Goal: Task Accomplishment & Management: Manage account settings

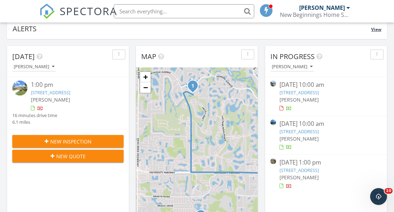
scroll to position [61, 0]
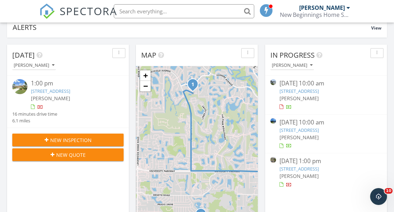
click at [305, 129] on link "8227 Nevis Run, Lakewood Ranch, FL 34202" at bounding box center [298, 130] width 39 height 6
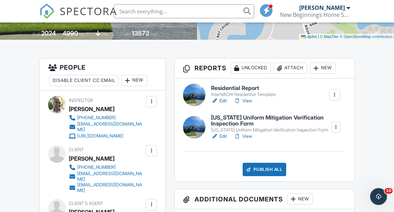
scroll to position [153, 0]
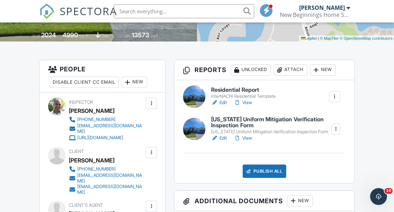
click at [248, 102] on link "View" at bounding box center [243, 102] width 18 height 7
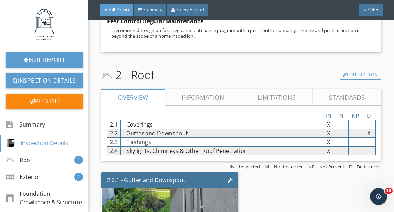
scroll to position [416, 0]
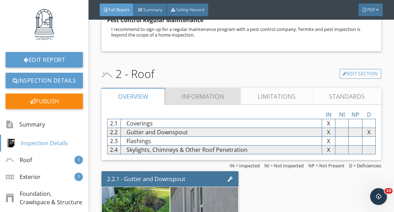
click at [213, 88] on link "Information" at bounding box center [203, 96] width 76 height 17
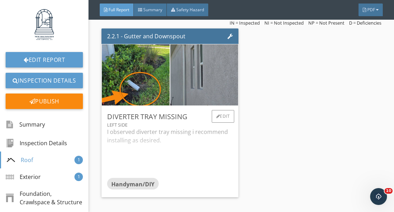
scroll to position [1342, 0]
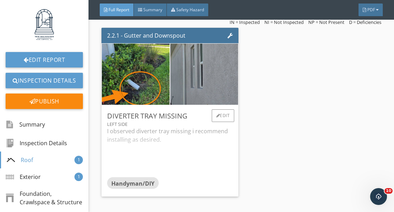
click at [171, 134] on div "I observed diverter tray missing i recommend installing as desired." at bounding box center [170, 152] width 126 height 50
click at [228, 110] on div "Edit" at bounding box center [223, 115] width 23 height 13
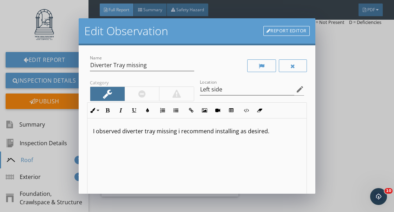
click at [179, 132] on p "I observed diverter tray missing i recommend installing as desired." at bounding box center [196, 131] width 207 height 8
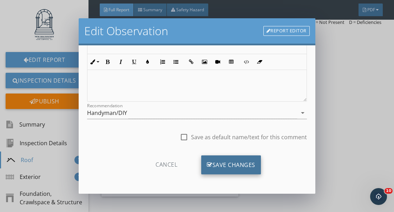
scroll to position [128, 0]
click at [238, 164] on div "Save Changes" at bounding box center [231, 164] width 60 height 19
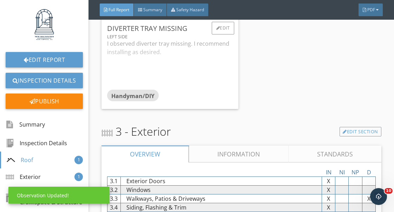
scroll to position [1520, 0]
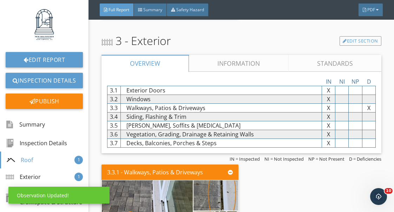
click at [256, 55] on link "Information" at bounding box center [239, 63] width 100 height 17
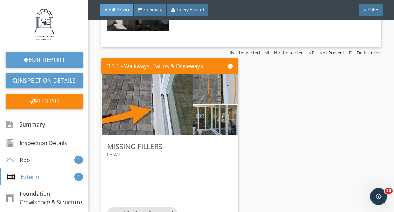
scroll to position [2762, 0]
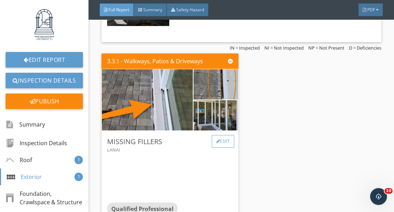
click at [225, 135] on div "Edit" at bounding box center [223, 141] width 23 height 13
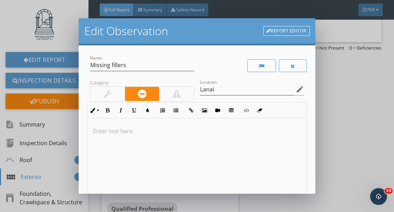
click at [113, 128] on p at bounding box center [196, 131] width 207 height 8
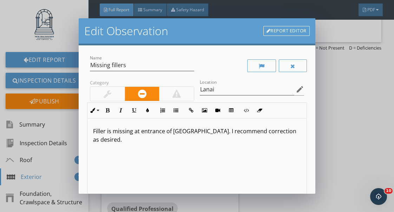
click at [109, 95] on div at bounding box center [108, 93] width 8 height 8
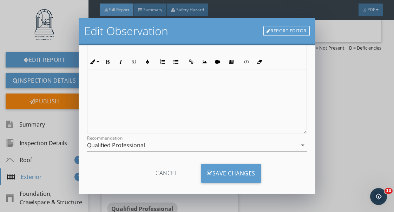
scroll to position [104, 0]
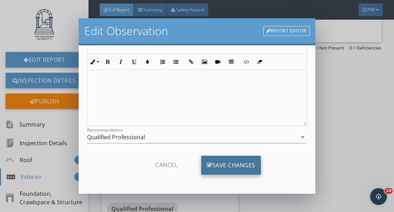
click at [250, 167] on div "Save Changes" at bounding box center [231, 164] width 60 height 19
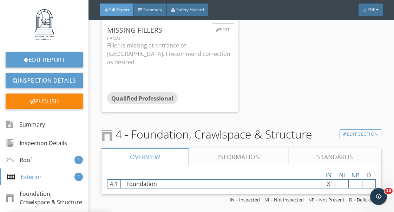
scroll to position [2878, 0]
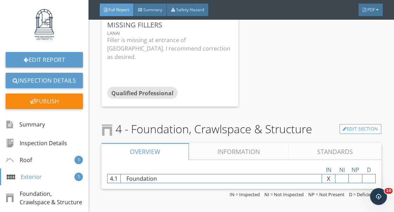
click at [225, 143] on link "Information" at bounding box center [239, 151] width 100 height 17
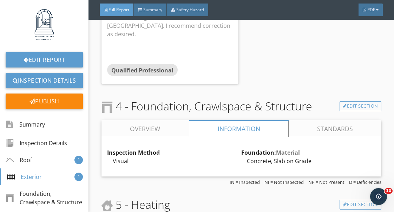
scroll to position [2909, 0]
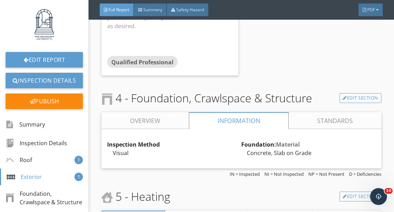
click at [171, 112] on link "Overview" at bounding box center [144, 120] width 87 height 17
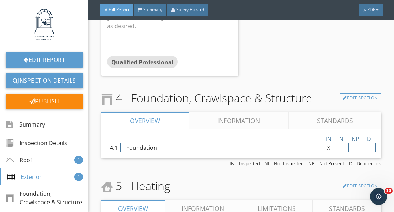
click at [229, 112] on link "Information" at bounding box center [239, 120] width 100 height 17
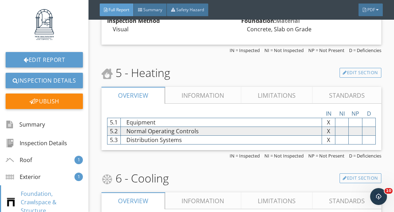
scroll to position [3034, 0]
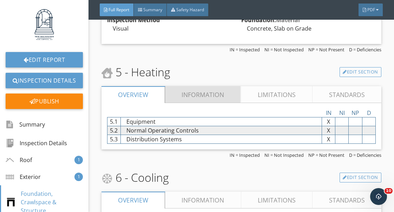
click at [214, 88] on link "Information" at bounding box center [203, 94] width 76 height 17
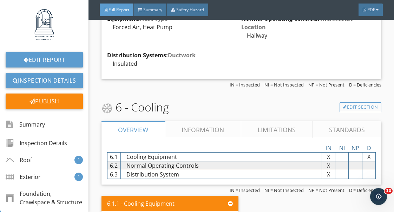
scroll to position [3162, 0]
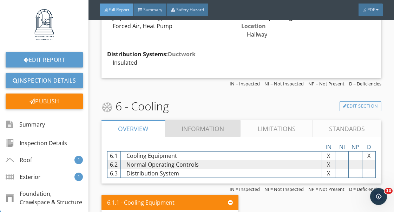
click at [210, 120] on link "Information" at bounding box center [203, 128] width 76 height 17
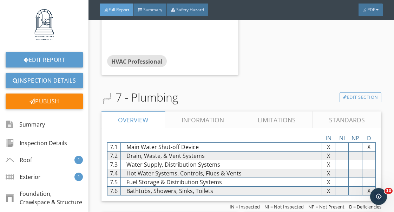
scroll to position [3709, 0]
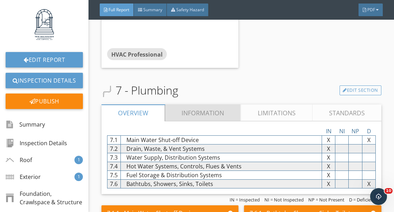
click at [218, 104] on link "Information" at bounding box center [203, 112] width 76 height 17
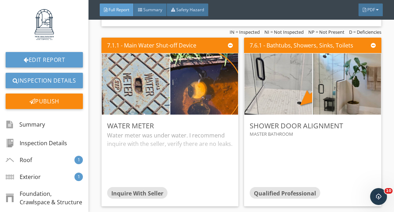
scroll to position [4867, 0]
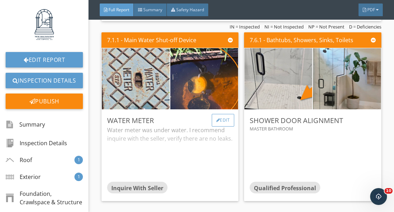
click at [226, 114] on div "Edit" at bounding box center [223, 120] width 23 height 13
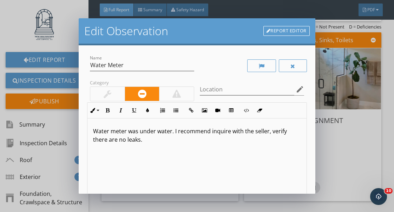
click at [271, 132] on p "Water meter was under water. I recommend inquire with the seller, verify there …" at bounding box center [196, 135] width 207 height 17
click at [211, 130] on p "Water meter was under water. I recommend inquire with the seller, and verify th…" at bounding box center [196, 135] width 207 height 17
click at [142, 140] on p "Water meter was under water. I recommend to inquire with the seller, and verify…" at bounding box center [196, 135] width 207 height 17
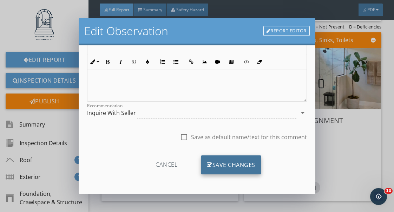
click at [232, 167] on div "Save Changes" at bounding box center [231, 164] width 60 height 19
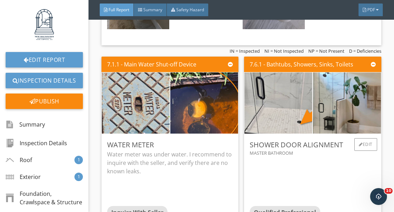
scroll to position [4840, 0]
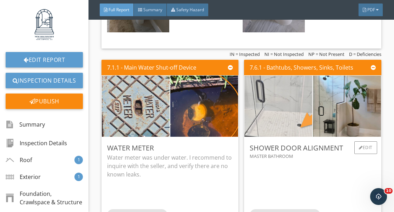
click at [301, 113] on img at bounding box center [278, 106] width 114 height 153
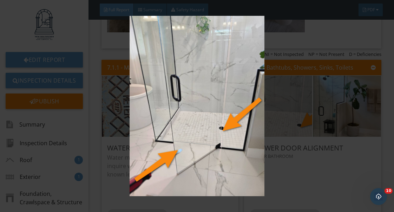
click at [331, 164] on img at bounding box center [196, 106] width 353 height 180
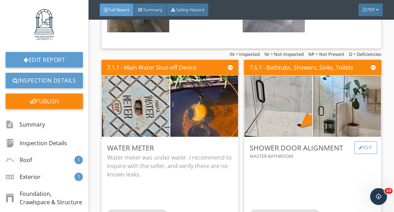
click at [364, 141] on div "Edit" at bounding box center [365, 147] width 23 height 13
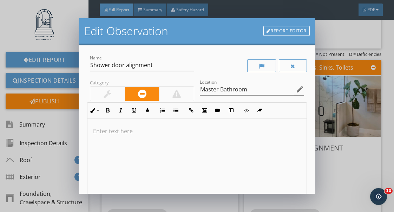
click at [124, 129] on p at bounding box center [196, 131] width 207 height 8
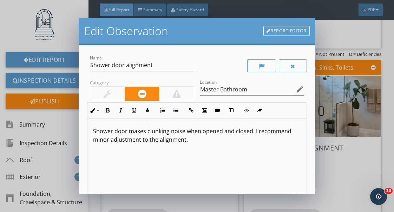
click at [109, 139] on p "Shower door makes clunking noise when opened and closed. I recommend minor adju…" at bounding box center [196, 135] width 207 height 17
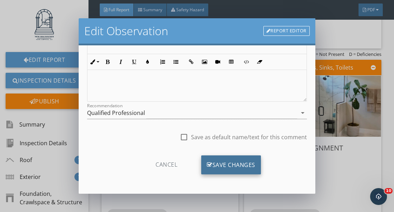
click at [244, 166] on div "Save Changes" at bounding box center [231, 164] width 60 height 19
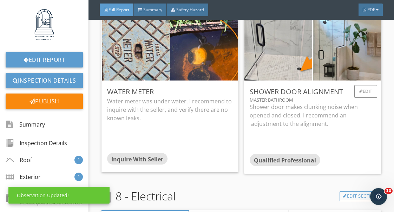
scroll to position [4901, 0]
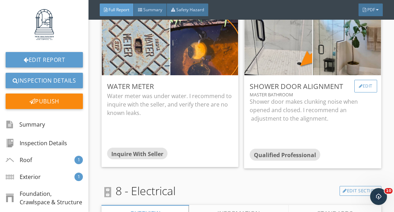
click at [367, 80] on div "Edit" at bounding box center [365, 86] width 23 height 13
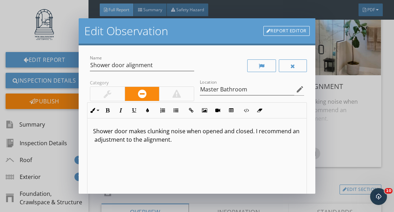
click at [93, 141] on p "Shower door makes clunking noise when opened and closed. I recommend an adjustm…" at bounding box center [196, 135] width 207 height 17
type textarea "<p>Shower door makes clunking noise when opened and closed. I recommend anadjus…"
type textarea "<p>Shower door makes clunking noise when opened and closed. I recommend an adju…"
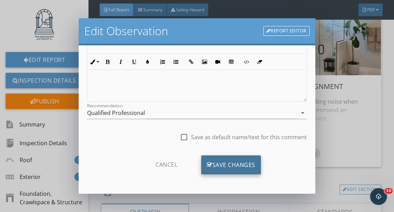
click at [229, 165] on div "Save Changes" at bounding box center [231, 164] width 60 height 19
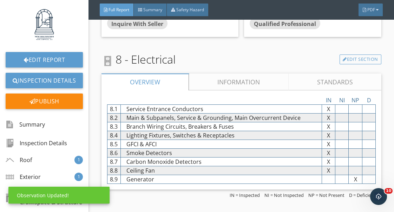
scroll to position [5045, 0]
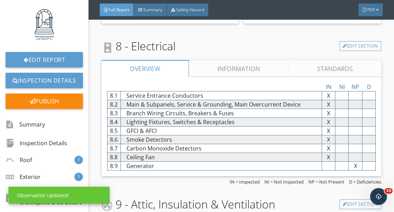
click at [249, 60] on link "Information" at bounding box center [239, 68] width 100 height 17
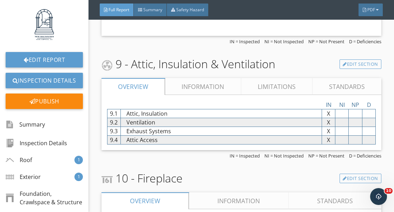
scroll to position [5676, 0]
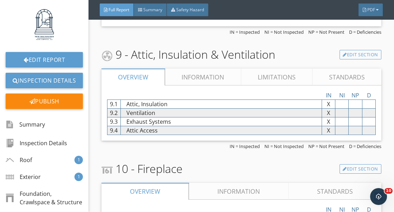
click at [210, 68] on link "Information" at bounding box center [203, 76] width 76 height 17
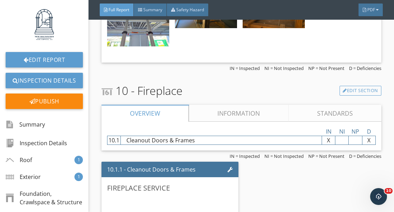
scroll to position [6065, 0]
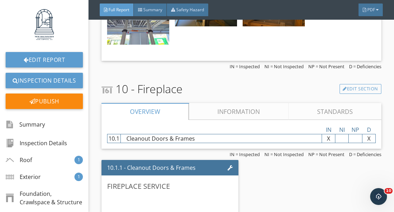
click at [233, 103] on link "Information" at bounding box center [239, 111] width 100 height 17
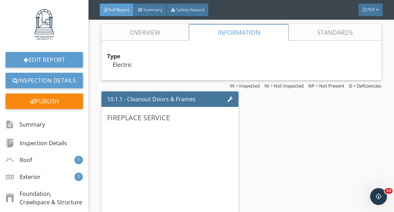
scroll to position [6155, 0]
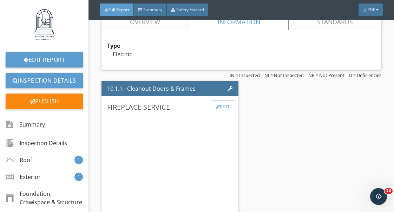
click at [226, 100] on div "Edit" at bounding box center [223, 106] width 23 height 13
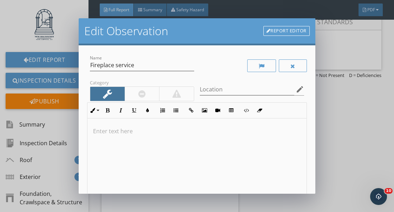
click at [117, 129] on p at bounding box center [196, 131] width 207 height 8
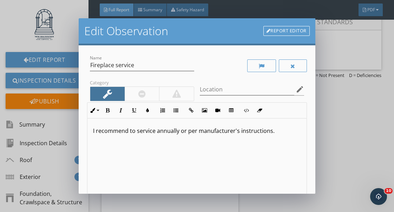
scroll to position [6, 0]
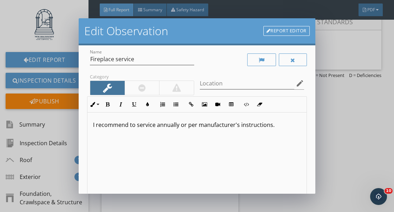
click at [178, 126] on p "I recommend to service annually or per manufacturer's instructions." at bounding box center [196, 124] width 207 height 8
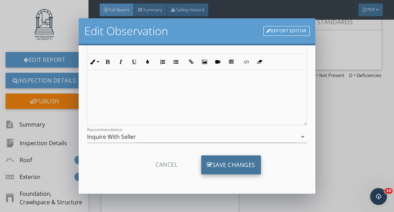
scroll to position [104, 0]
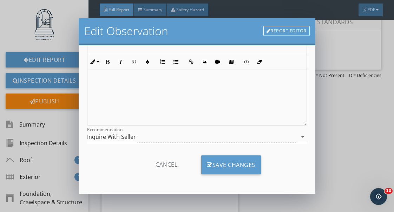
click at [199, 136] on div "Inquire With Seller" at bounding box center [191, 137] width 209 height 12
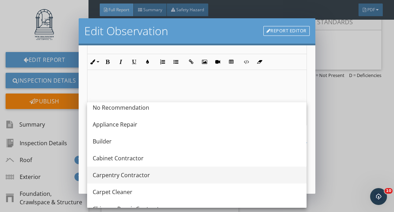
scroll to position [0, 0]
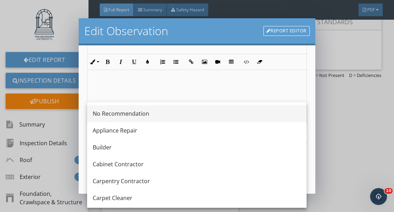
click at [148, 112] on div "No Recommendation" at bounding box center [197, 113] width 208 height 8
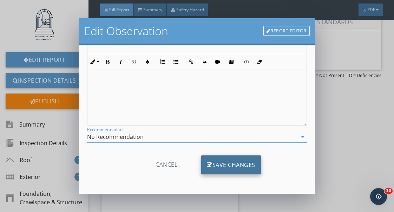
click at [242, 165] on div "Save Changes" at bounding box center [231, 164] width 60 height 19
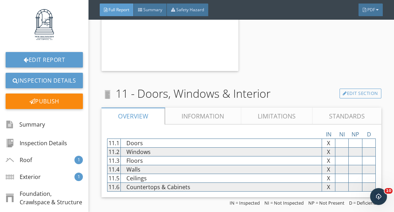
scroll to position [6335, 0]
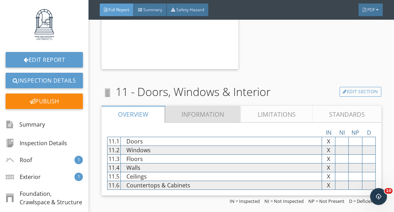
click at [210, 106] on link "Information" at bounding box center [203, 114] width 76 height 17
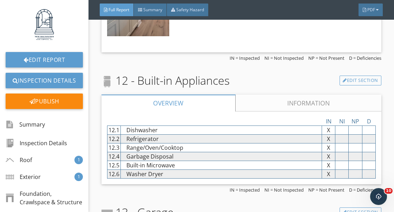
scroll to position [7097, 0]
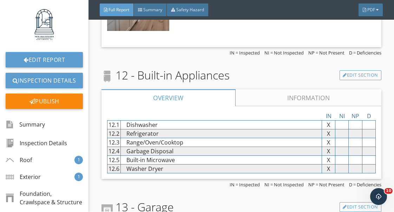
click at [291, 90] on link "Information" at bounding box center [308, 97] width 146 height 17
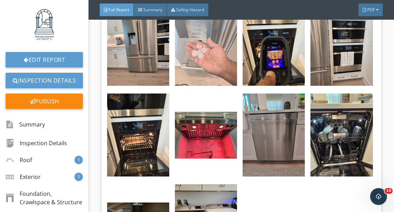
scroll to position [7277, 0]
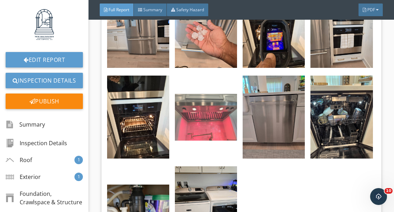
click at [221, 111] on img at bounding box center [206, 117] width 62 height 47
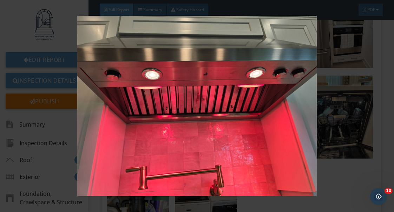
click at [341, 125] on img at bounding box center [196, 106] width 353 height 180
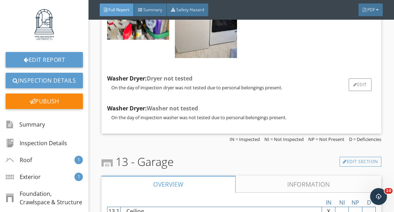
scroll to position [7469, 0]
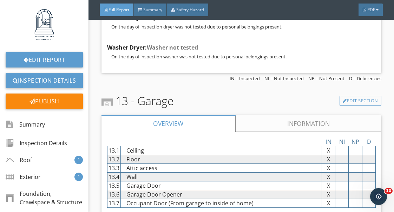
click at [311, 115] on link "Information" at bounding box center [308, 123] width 146 height 17
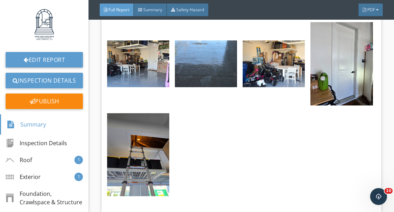
scroll to position [7742, 0]
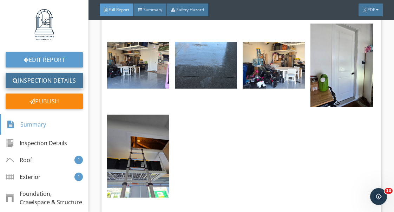
click at [41, 76] on link "Inspection Details" at bounding box center [44, 80] width 77 height 15
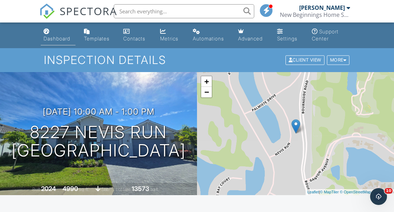
click at [58, 38] on div "Dashboard" at bounding box center [57, 38] width 27 height 6
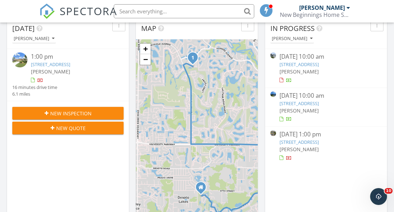
scroll to position [90, 0]
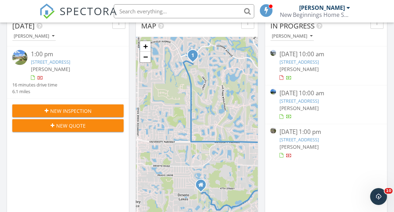
click at [316, 138] on link "4267 Expedition Wy , Osprey, FL 34229" at bounding box center [298, 139] width 39 height 6
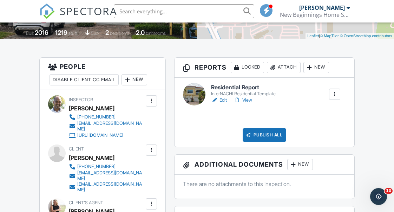
scroll to position [152, 0]
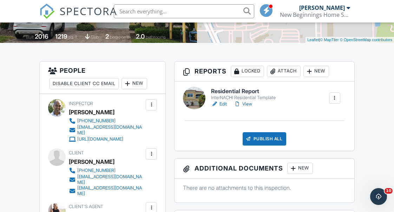
click at [251, 104] on link "View" at bounding box center [243, 103] width 18 height 7
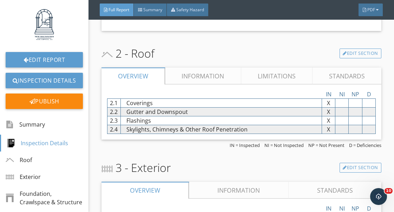
scroll to position [398, 0]
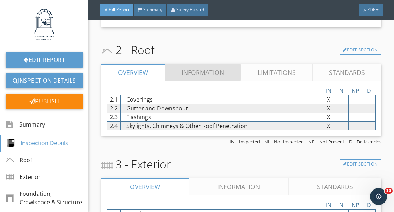
click at [201, 66] on link "Information" at bounding box center [203, 72] width 76 height 17
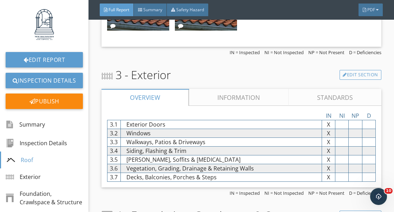
scroll to position [1072, 0]
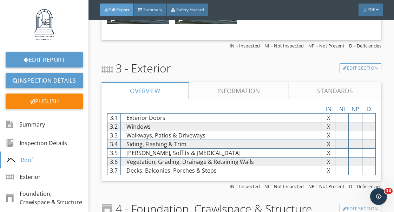
click at [258, 93] on link "Information" at bounding box center [239, 90] width 100 height 17
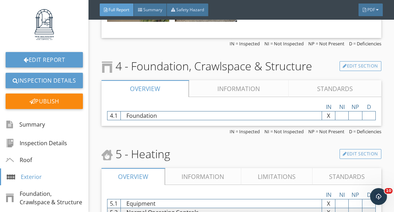
scroll to position [2212, 0]
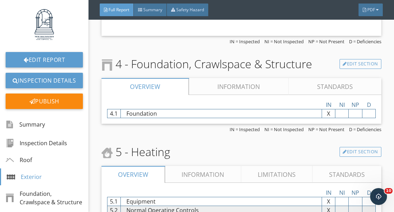
click at [248, 90] on link "Information" at bounding box center [239, 86] width 100 height 17
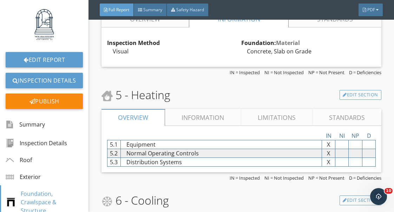
scroll to position [2293, 0]
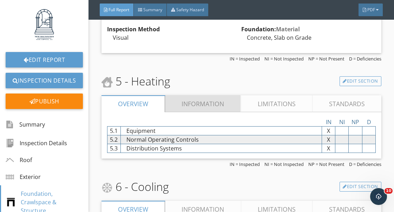
click at [209, 107] on link "Information" at bounding box center [203, 103] width 76 height 17
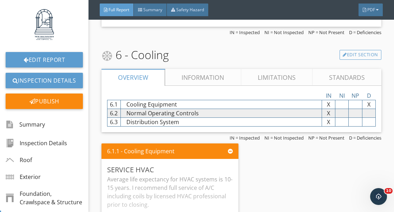
scroll to position [2483, 0]
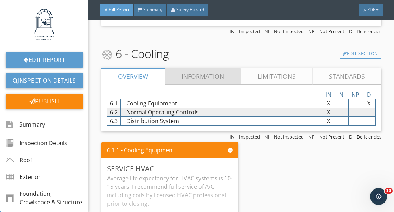
click at [204, 76] on link "Information" at bounding box center [203, 76] width 76 height 17
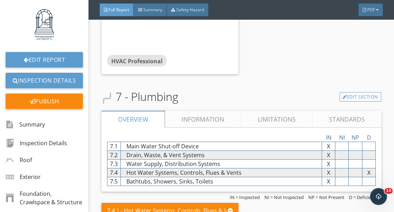
scroll to position [3017, 0]
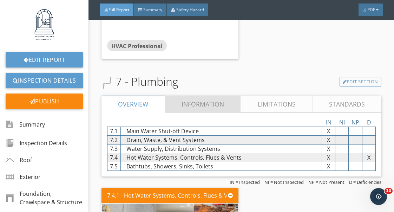
click at [210, 107] on link "Information" at bounding box center [203, 103] width 76 height 17
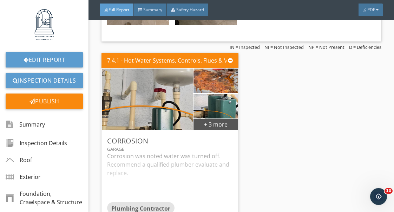
scroll to position [3922, 0]
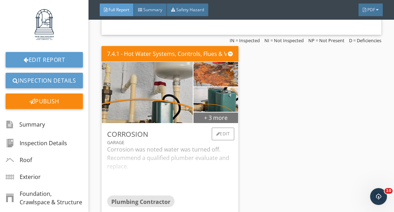
click at [224, 119] on div "+ 3 more" at bounding box center [215, 117] width 45 height 11
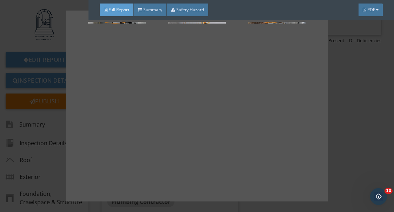
scroll to position [73, 0]
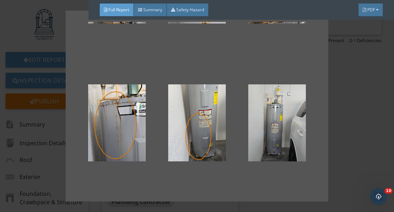
click at [353, 101] on div at bounding box center [197, 106] width 394 height 212
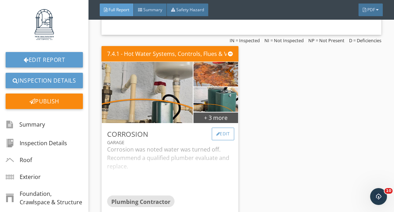
click at [225, 135] on div "Edit" at bounding box center [223, 133] width 23 height 13
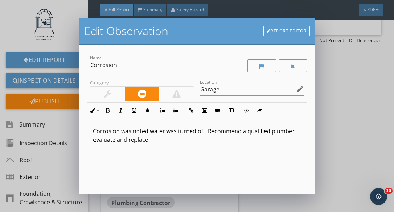
click at [147, 134] on p "Corrosion was noted water was turned off. Recommend a qualified plumber evaluat…" at bounding box center [196, 135] width 207 height 17
click at [205, 133] on p "Corrosion was noted; water was turned off. Recommend a qualified plumber evalua…" at bounding box center [196, 135] width 207 height 17
click at [167, 132] on p "Corrosion was noted; water was turned off so there was . Recommend a qualified …" at bounding box center [196, 135] width 207 height 17
click at [258, 134] on p "Corrosion was noted; water heater was turned off so there was . Recommend a qua…" at bounding box center [196, 135] width 207 height 17
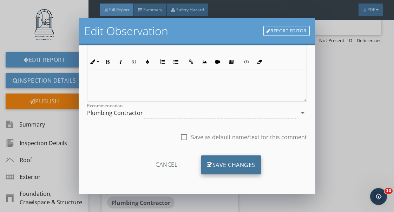
scroll to position [128, 0]
click at [231, 167] on div "Save Changes" at bounding box center [231, 164] width 60 height 19
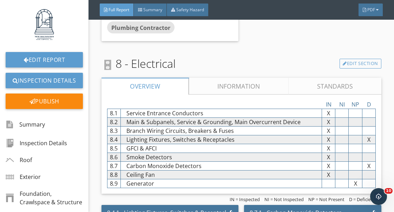
scroll to position [4101, 0]
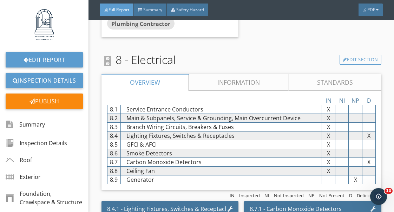
click at [242, 81] on link "Information" at bounding box center [239, 82] width 100 height 17
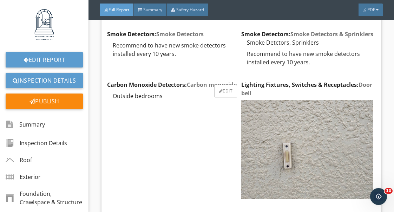
scroll to position [4280, 0]
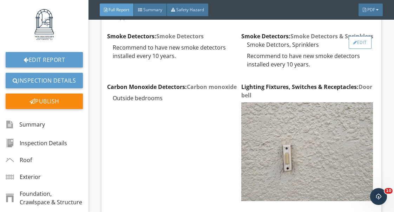
click at [355, 43] on div "Edit" at bounding box center [359, 42] width 23 height 13
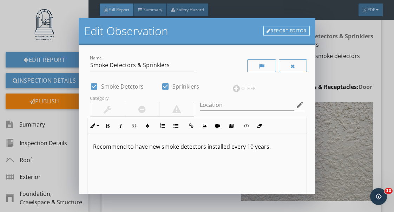
click at [295, 30] on link "Report Editor" at bounding box center [286, 31] width 46 height 10
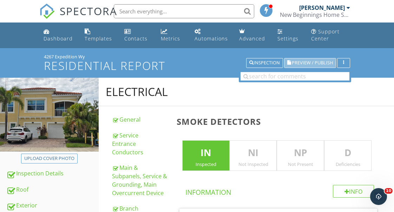
click at [309, 62] on span "Preview / Publish" at bounding box center [312, 63] width 41 height 5
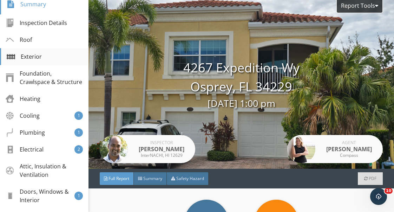
scroll to position [138, 0]
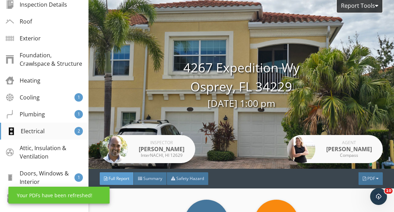
click at [44, 126] on div "Electrical 2" at bounding box center [44, 130] width 88 height 17
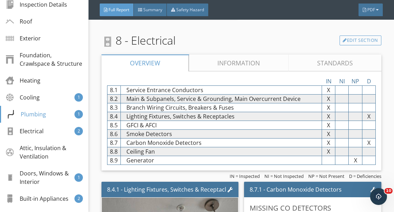
scroll to position [1416, 0]
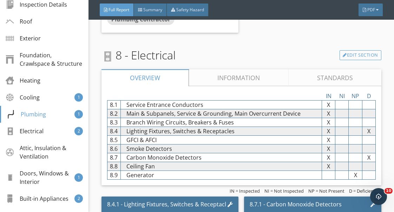
click at [240, 76] on link "Information" at bounding box center [239, 77] width 100 height 17
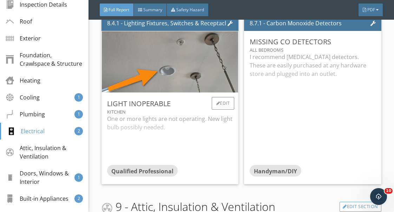
scroll to position [2031, 0]
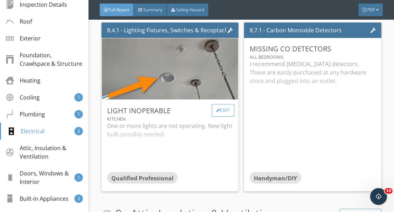
click at [226, 108] on div "Edit" at bounding box center [223, 110] width 23 height 13
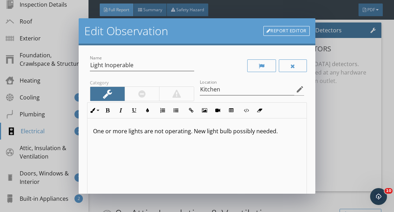
click at [128, 133] on p "One or more lights are not operating. New light bulb possibly needed." at bounding box center [196, 131] width 207 height 8
click at [128, 132] on p "One lights are not operating. New light bulb possibly needed." at bounding box center [196, 131] width 207 height 8
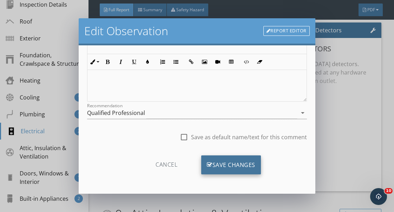
click at [248, 164] on div "Save Changes" at bounding box center [231, 164] width 60 height 19
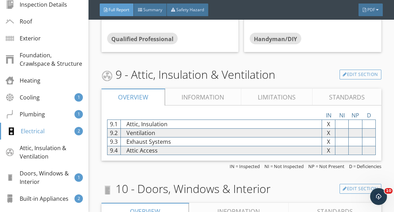
scroll to position [2171, 0]
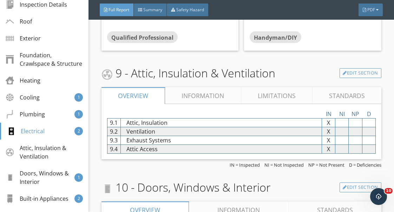
click at [201, 95] on link "Information" at bounding box center [203, 95] width 76 height 17
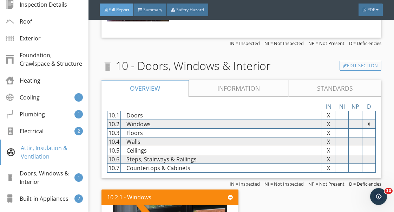
scroll to position [2588, 0]
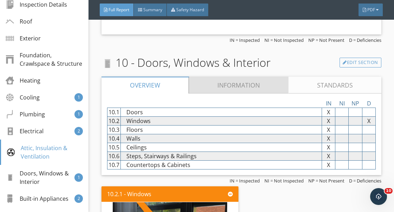
click at [275, 85] on link "Information" at bounding box center [239, 84] width 100 height 17
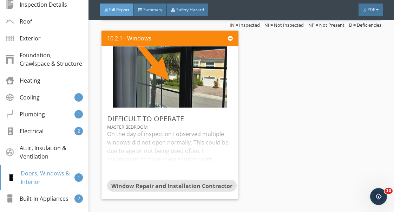
scroll to position [3374, 0]
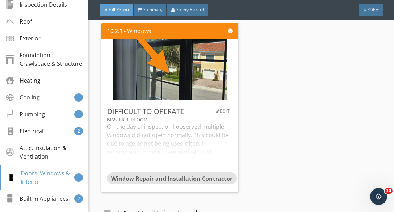
click at [186, 128] on div "On the day of inspection I observed multiple windows did not open normally. Thi…" at bounding box center [170, 147] width 126 height 50
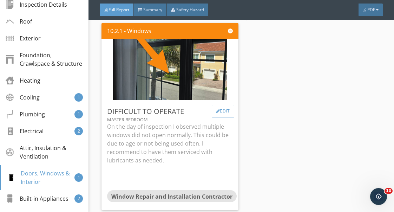
click at [227, 109] on div "Edit" at bounding box center [223, 111] width 23 height 13
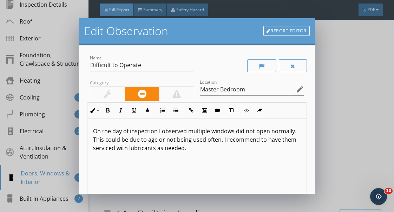
click at [209, 131] on p "On the day of inspection I observed multiple windows did not open normally. Thi…" at bounding box center [196, 139] width 207 height 25
click at [222, 132] on p "On the day of inspection I observed one windows did not open normally. This cou…" at bounding box center [196, 139] width 207 height 25
click at [279, 132] on p "On the day of inspection I observed one window did not open normally. This coul…" at bounding box center [196, 139] width 207 height 25
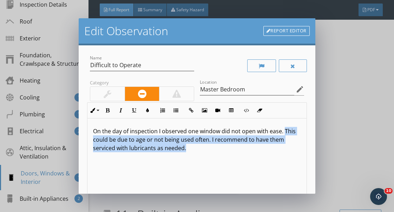
drag, startPoint x: 186, startPoint y: 148, endPoint x: 283, endPoint y: 131, distance: 98.4
click at [283, 131] on p "On the day of inspection I observed one window did not open with ease. This cou…" at bounding box center [196, 139] width 207 height 25
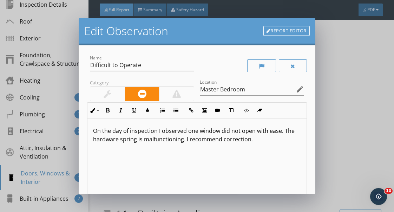
scroll to position [0, 0]
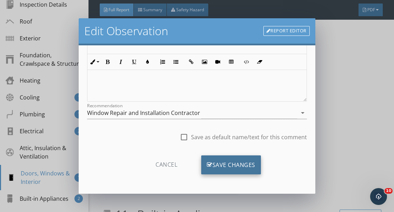
click at [239, 164] on div "Save Changes" at bounding box center [231, 164] width 60 height 19
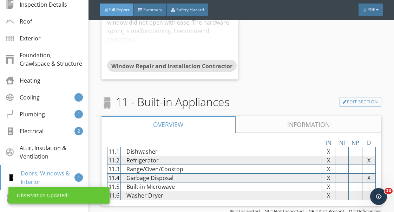
scroll to position [3514, 0]
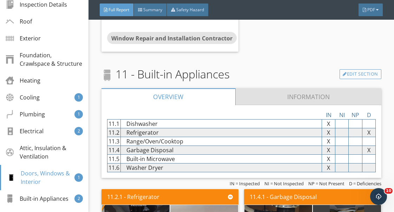
click at [283, 90] on link "Information" at bounding box center [308, 96] width 146 height 17
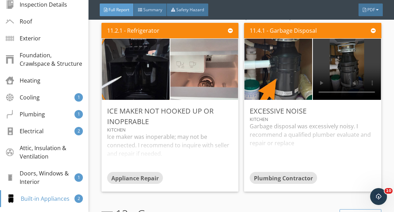
scroll to position [3947, 0]
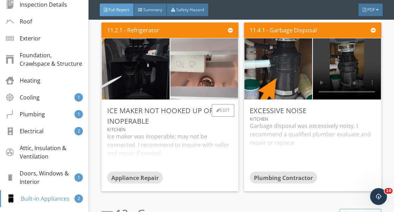
click at [186, 140] on div "Ice maker was inoperable; may not be connected. I recommend to inquire with sel…" at bounding box center [170, 151] width 126 height 39
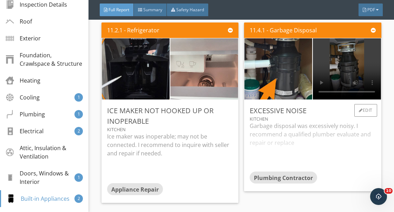
click at [289, 135] on div "Garbage disposal was excessively noisy. I recommend a qualified plumber evaluat…" at bounding box center [312, 146] width 126 height 50
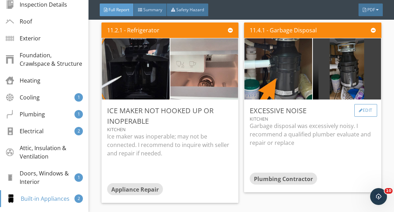
click at [367, 106] on div "Edit" at bounding box center [365, 110] width 23 height 13
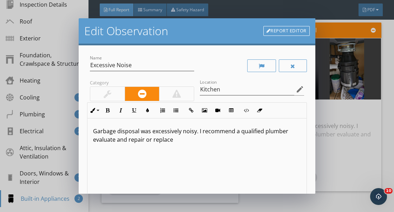
click at [170, 140] on p "Garbage disposal was excessively noisy. I recommend a qualified plumber evaluat…" at bounding box center [196, 135] width 207 height 17
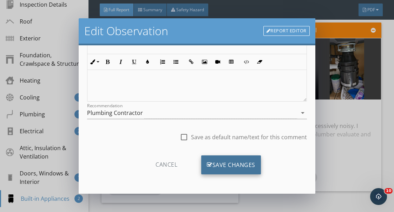
click at [224, 164] on div "Save Changes" at bounding box center [231, 164] width 60 height 19
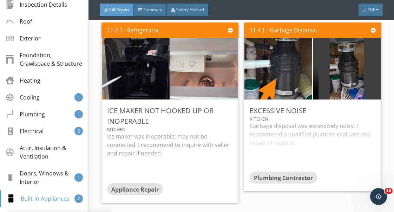
scroll to position [45, 0]
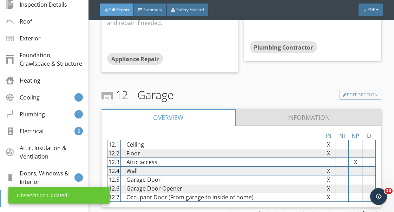
click at [287, 116] on link "Information" at bounding box center [308, 117] width 146 height 17
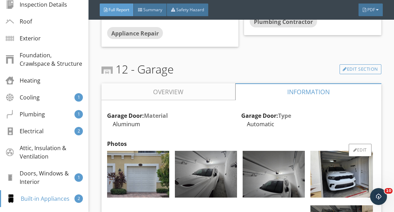
scroll to position [4077, 0]
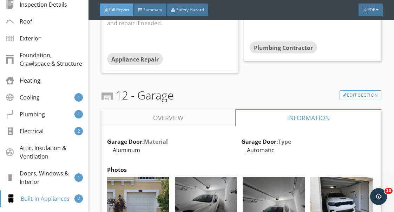
click at [189, 115] on link "Overview" at bounding box center [168, 117] width 134 height 17
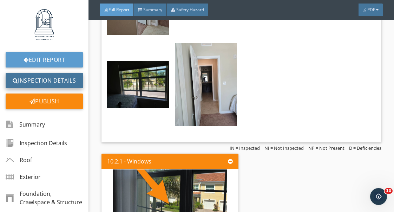
scroll to position [0, 0]
click at [53, 75] on link "Inspection Details" at bounding box center [44, 80] width 77 height 15
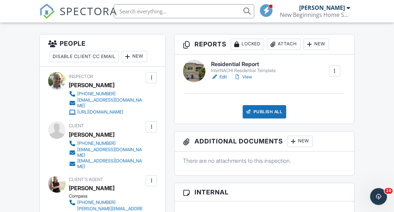
scroll to position [167, 0]
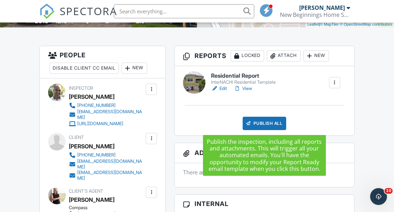
click at [274, 121] on div "Publish All" at bounding box center [264, 123] width 44 height 13
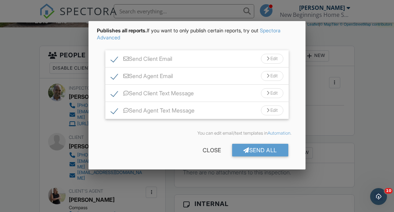
scroll to position [29, 0]
click at [257, 151] on div "Send All" at bounding box center [260, 150] width 56 height 13
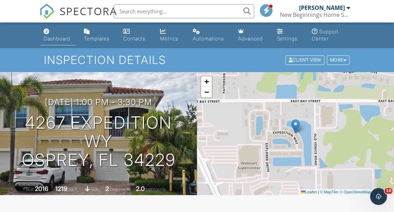
click at [61, 38] on div "Dashboard" at bounding box center [57, 38] width 27 height 6
